Goal: Navigation & Orientation: Find specific page/section

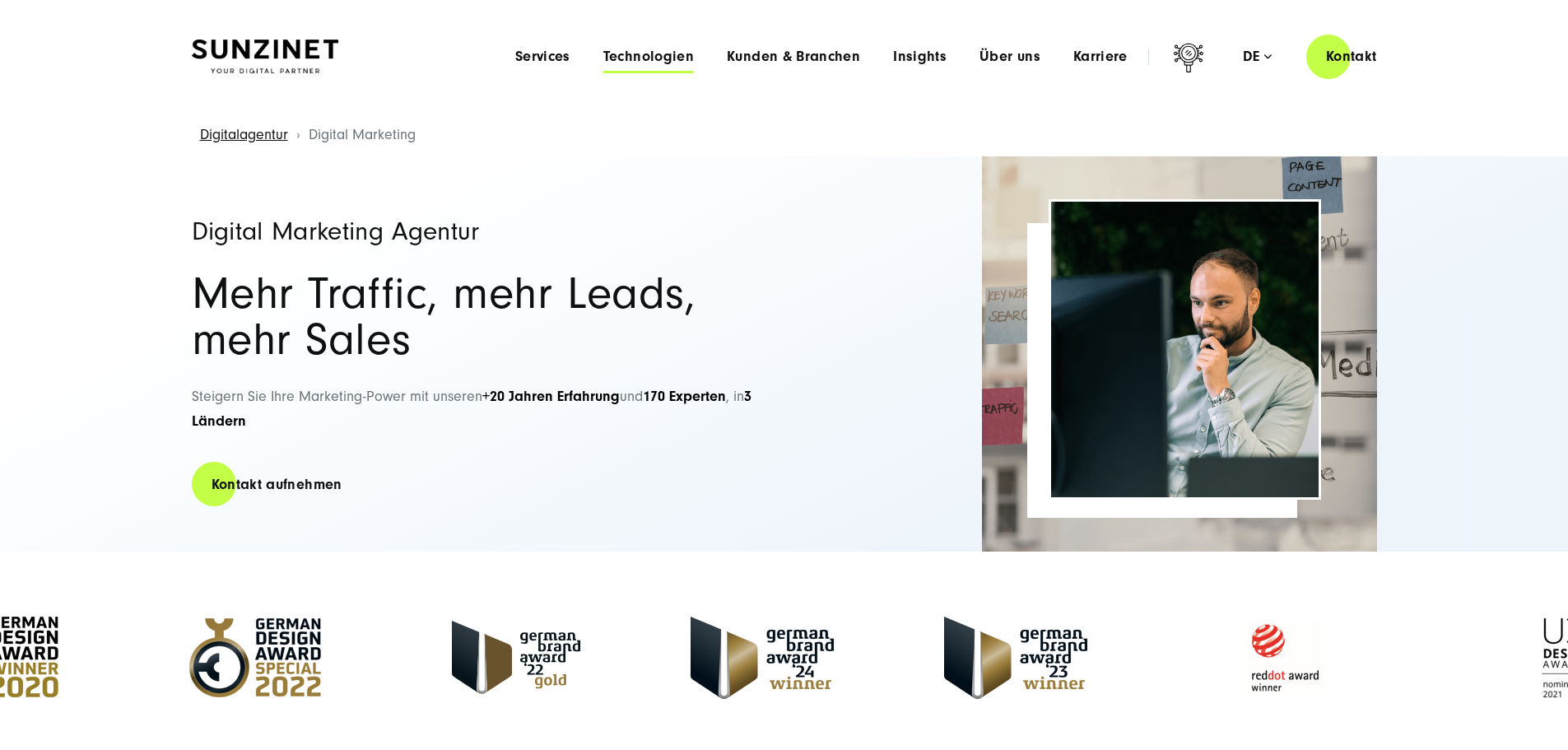
click at [628, 51] on span "Technologien" at bounding box center [648, 57] width 91 height 17
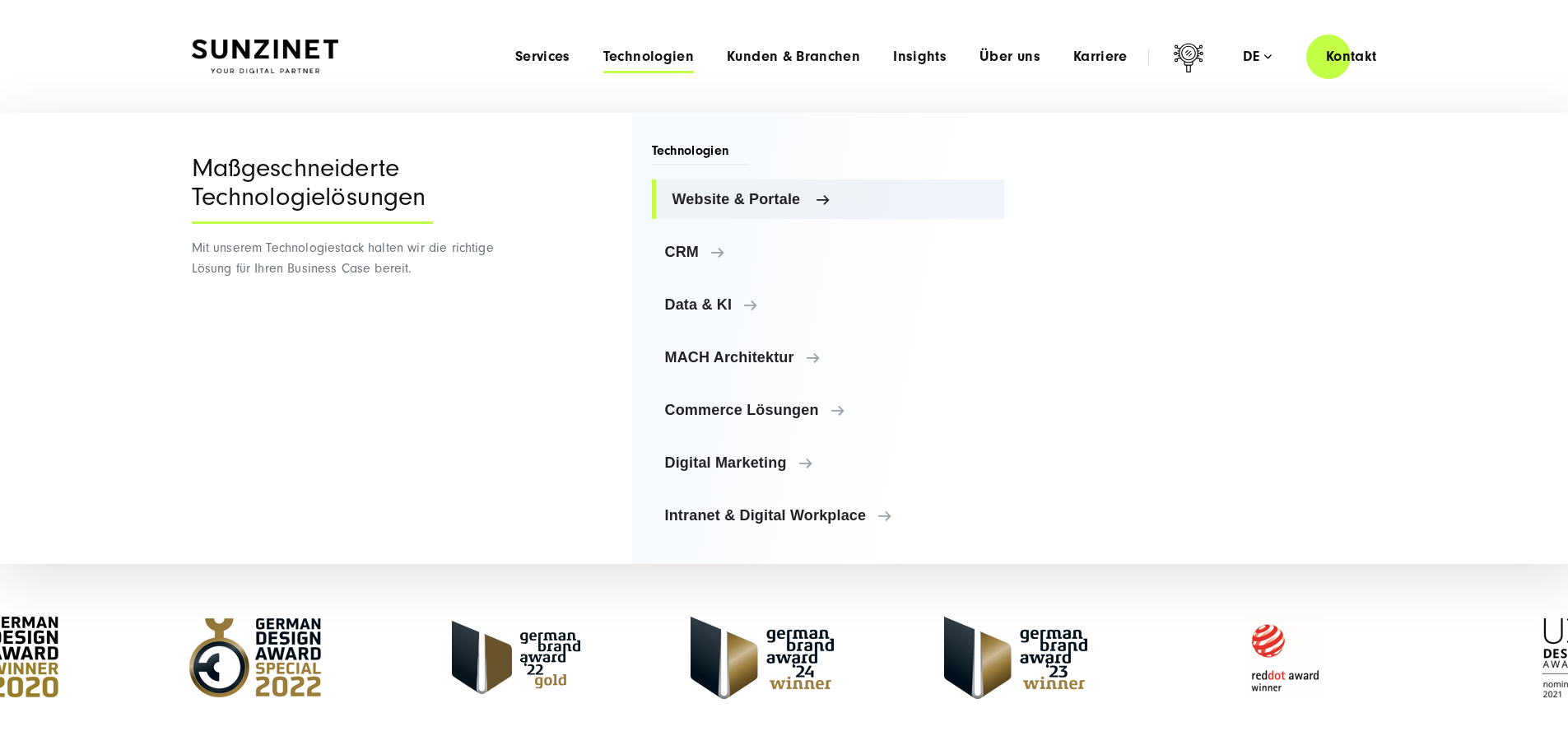
click at [725, 196] on span "Website & Portale" at bounding box center [832, 199] width 320 height 17
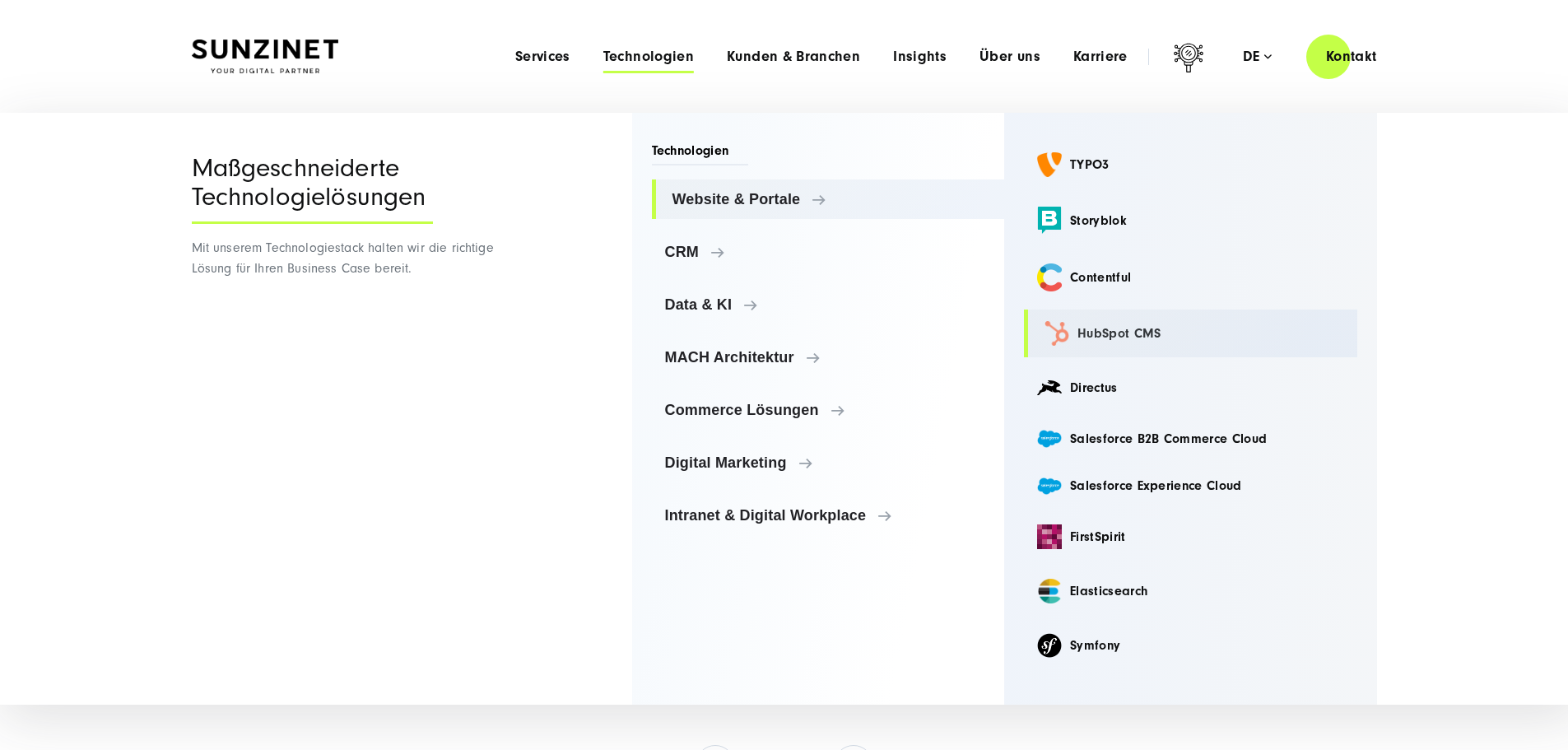
scroll to position [83, 0]
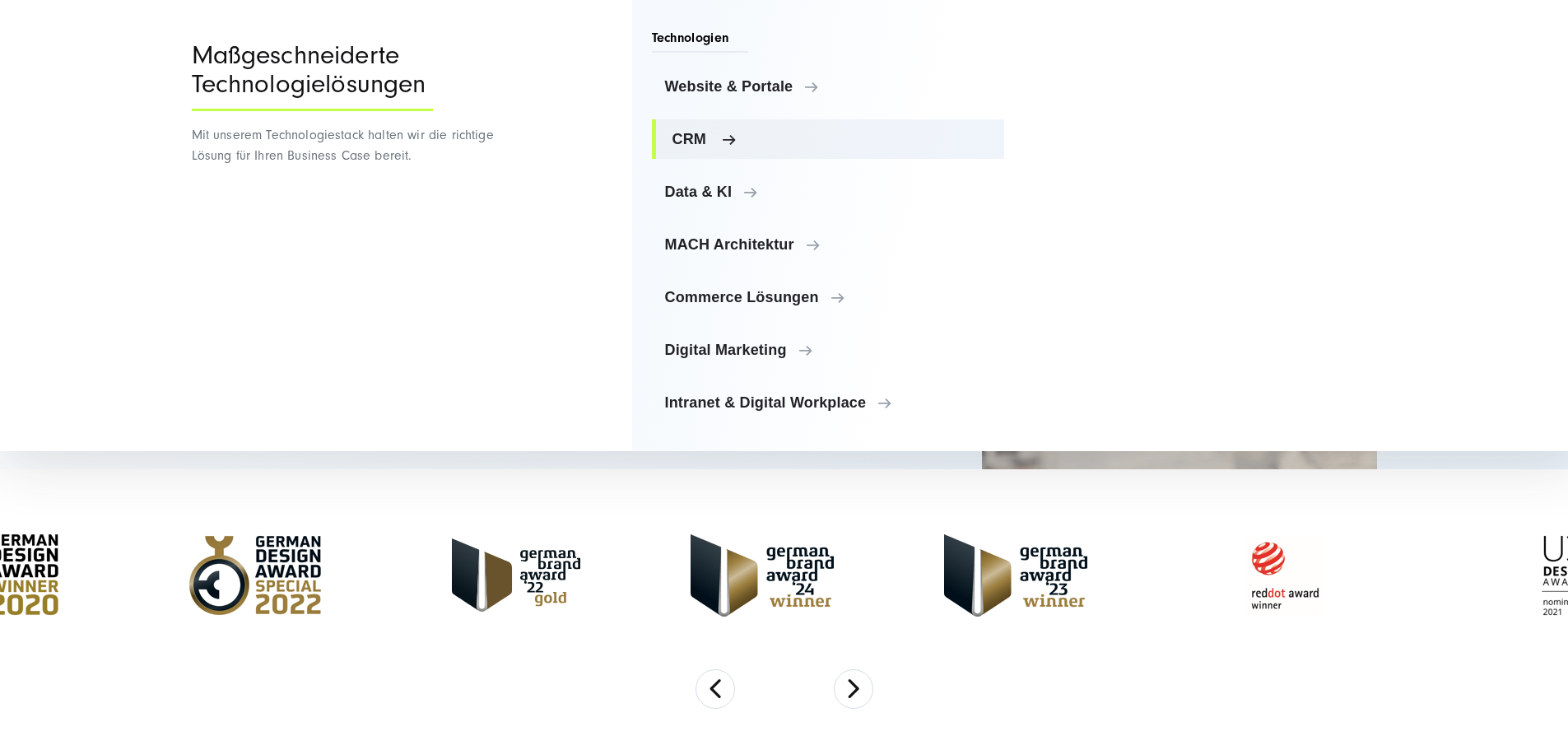
click at [685, 138] on span "CRM" at bounding box center [832, 139] width 320 height 17
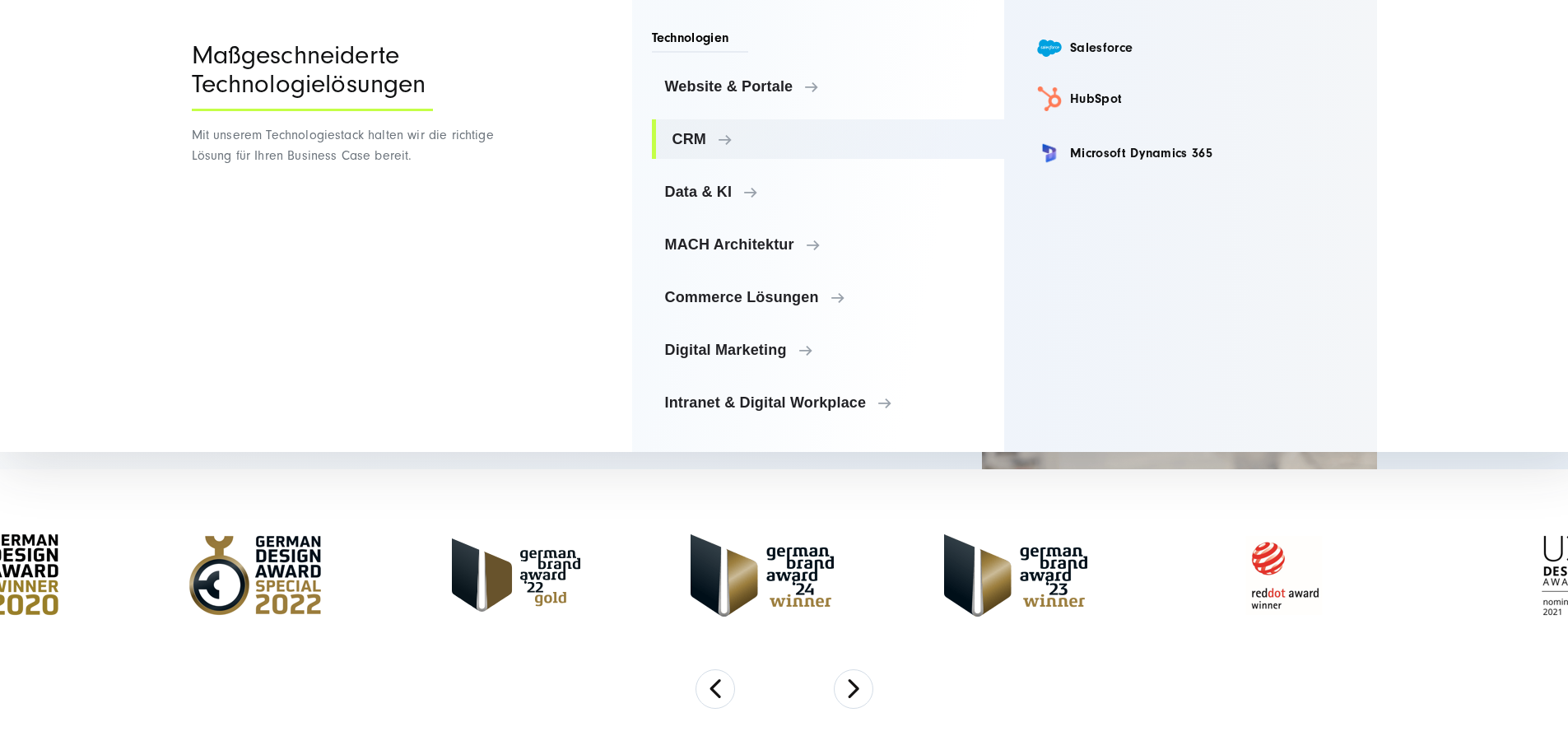
click at [692, 167] on ul "Website & Portale Website & Portale TYPO3 Storyblok Contentful CRM" at bounding box center [828, 245] width 353 height 356
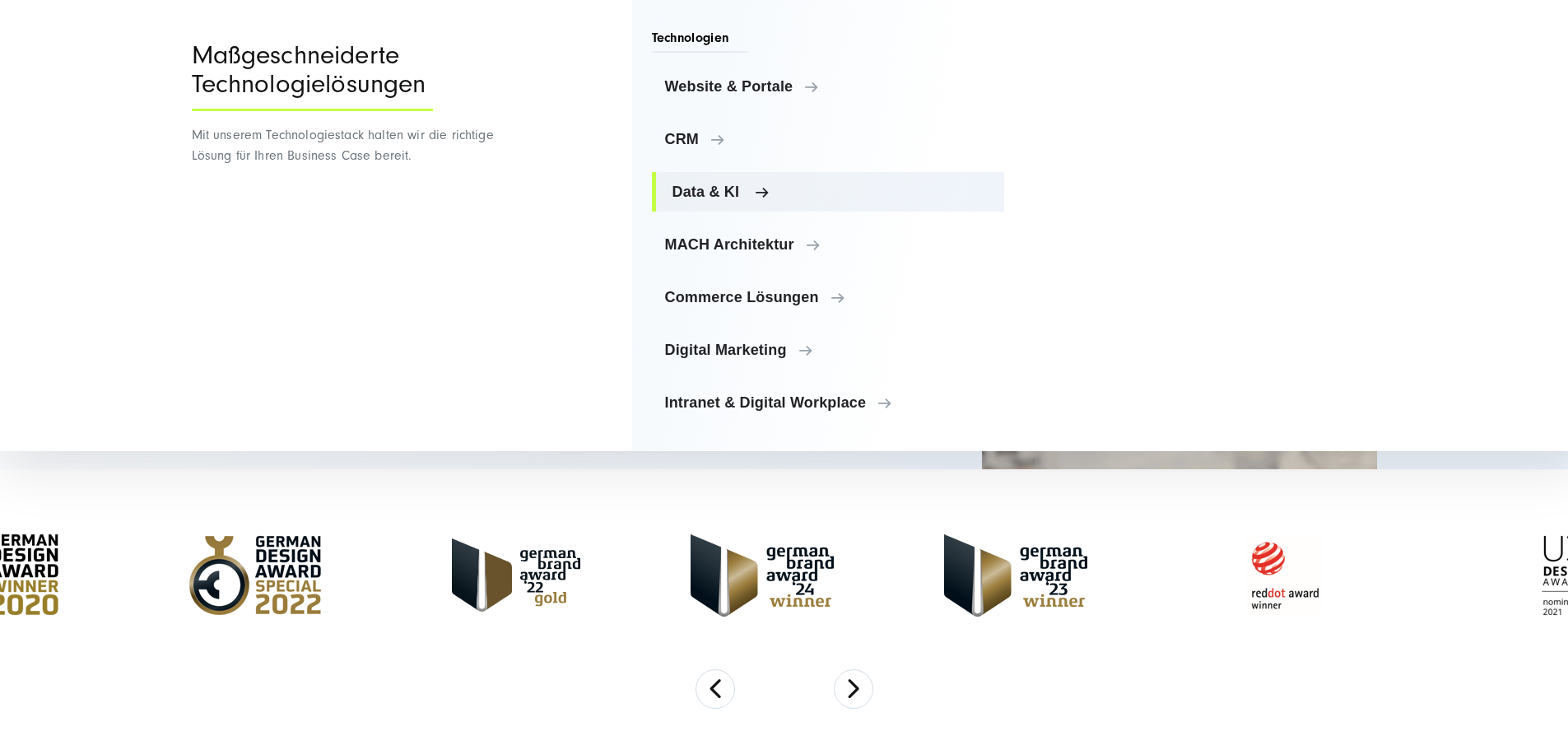
click at [708, 191] on span "Data & KI" at bounding box center [832, 192] width 320 height 17
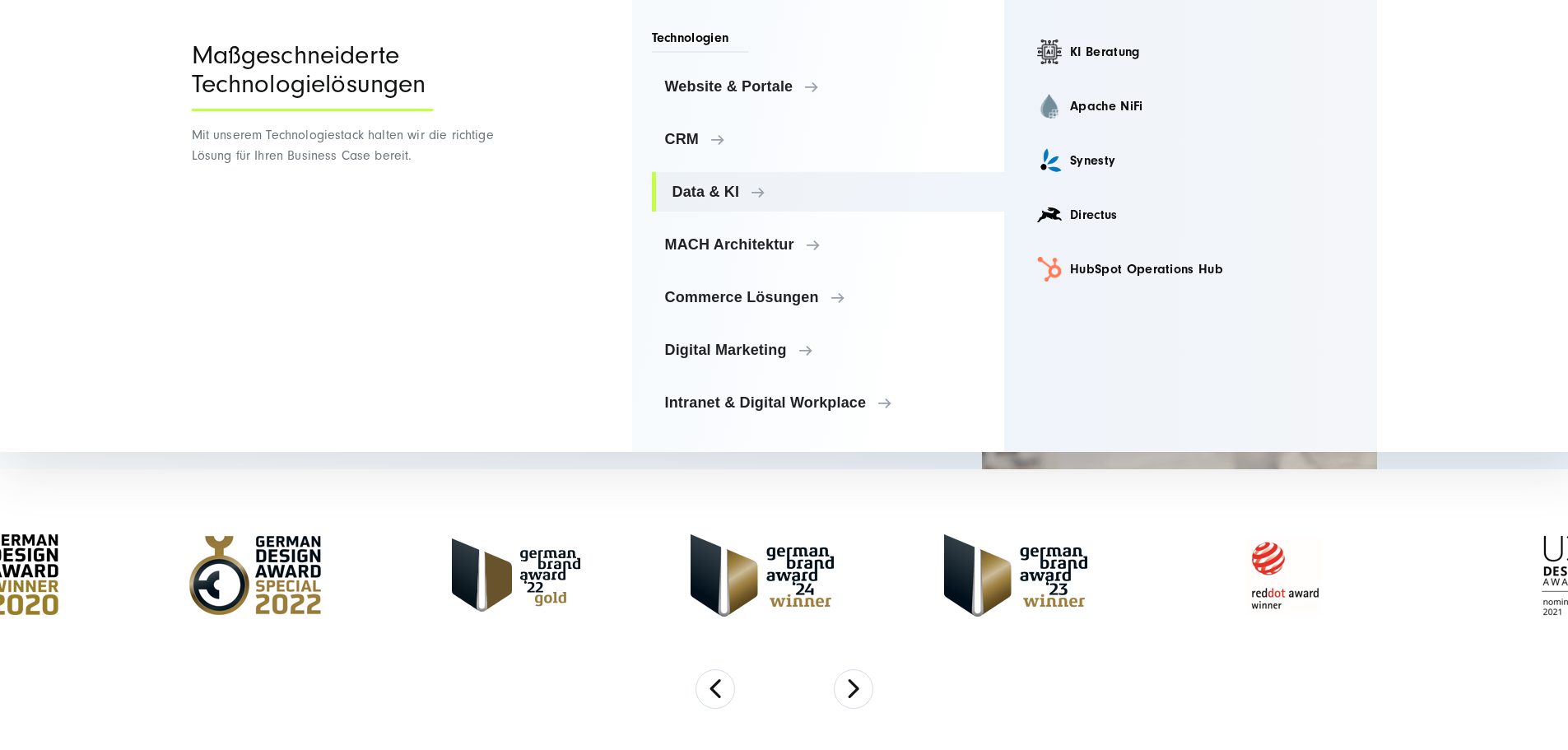
click at [882, 500] on div at bounding box center [784, 575] width 1568 height 188
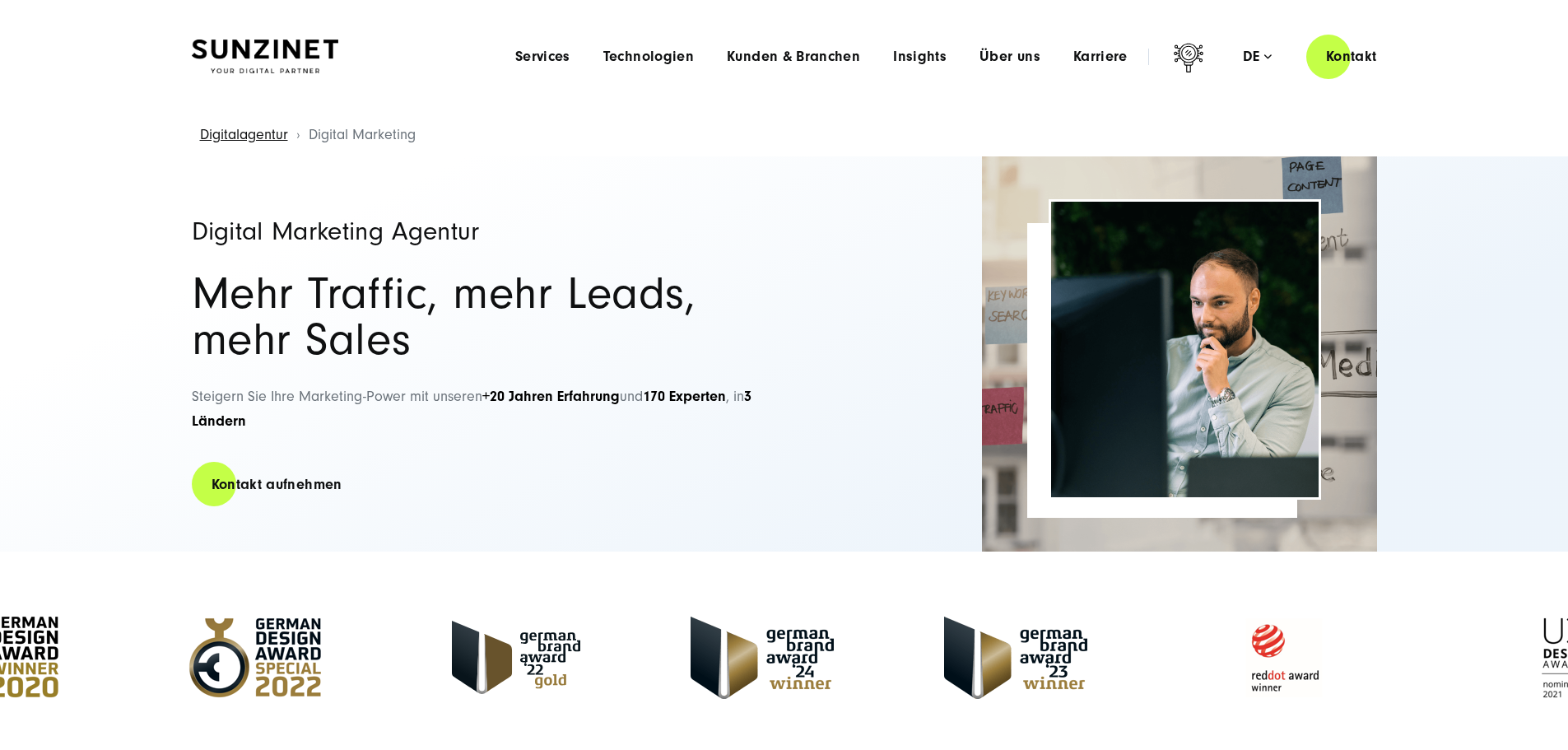
click at [276, 41] on img at bounding box center [265, 57] width 147 height 35
